Goal: Task Accomplishment & Management: Use online tool/utility

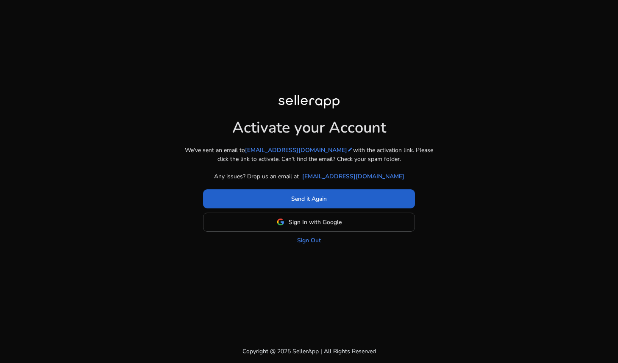
click at [328, 200] on span at bounding box center [309, 199] width 212 height 20
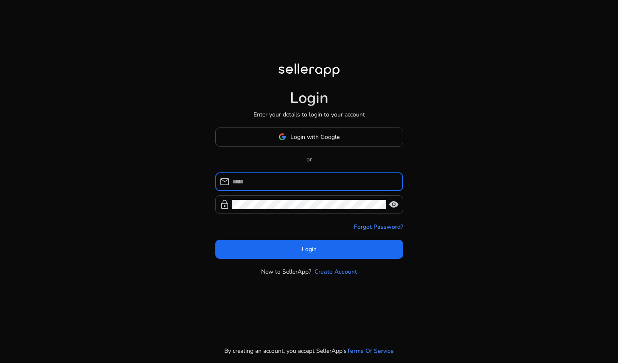
type input "**********"
click at [399, 204] on span "visibility" at bounding box center [394, 205] width 10 height 10
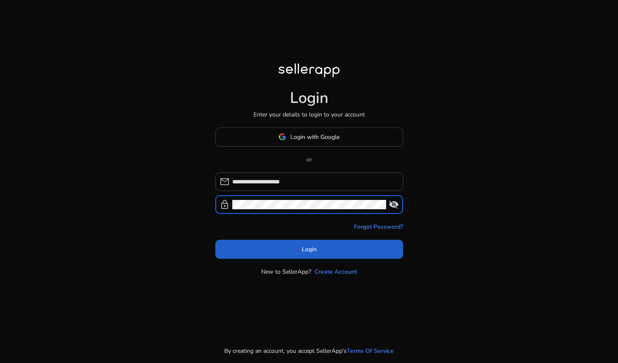
click at [311, 245] on span "Login" at bounding box center [309, 249] width 15 height 9
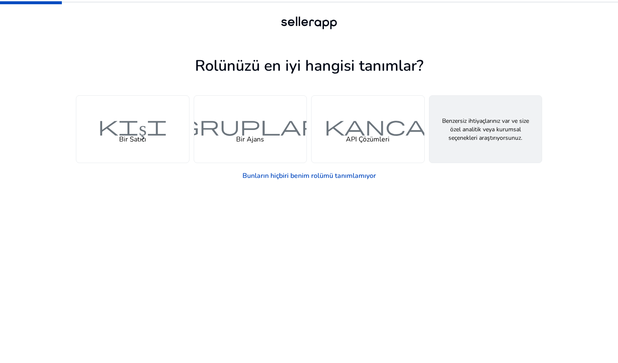
drag, startPoint x: 462, startPoint y: 120, endPoint x: 482, endPoint y: 141, distance: 29.1
click at [462, 120] on font "özellik_araması" at bounding box center [486, 125] width 280 height 25
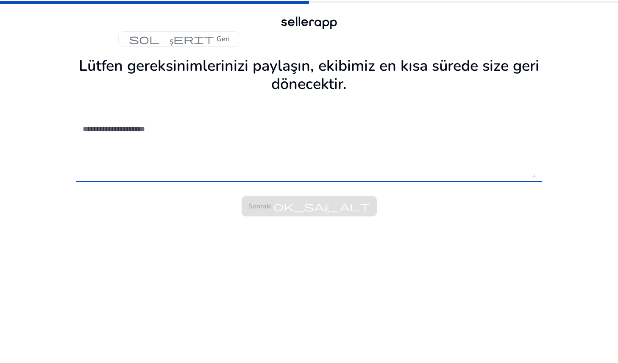
click at [131, 134] on textarea at bounding box center [309, 148] width 453 height 60
drag, startPoint x: 111, startPoint y: 124, endPoint x: 123, endPoint y: 136, distance: 16.8
click at [111, 124] on textarea at bounding box center [309, 148] width 453 height 60
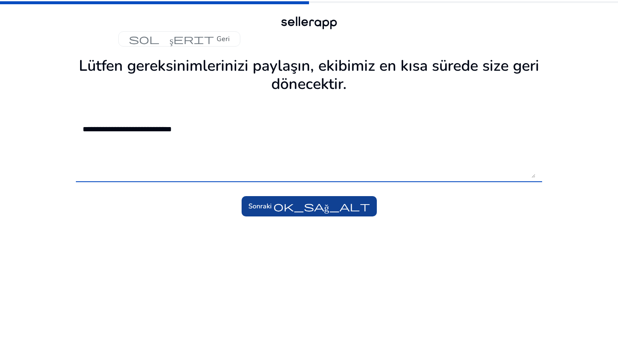
type textarea "**********"
click at [307, 207] on font "ok_sağ_alt" at bounding box center [321, 207] width 97 height 12
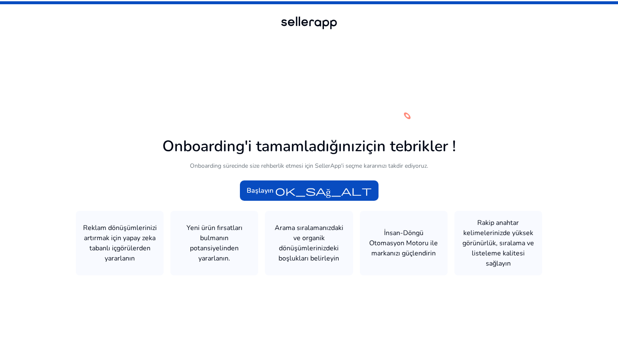
click at [319, 177] on icon at bounding box center [309, 180] width 618 height 360
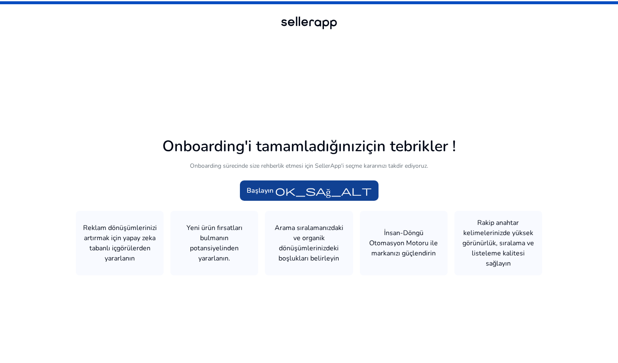
click at [294, 189] on font "ok_sağ_alt" at bounding box center [323, 191] width 97 height 12
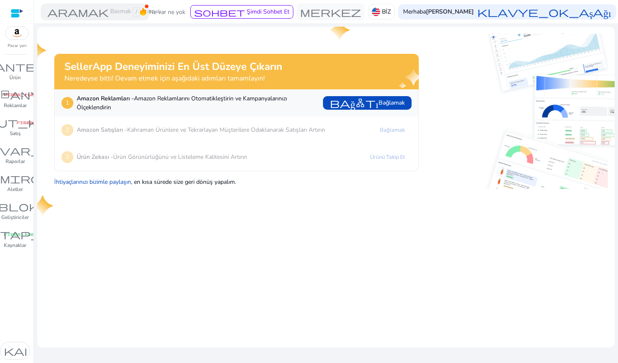
click at [17, 35] on img at bounding box center [17, 33] width 23 height 13
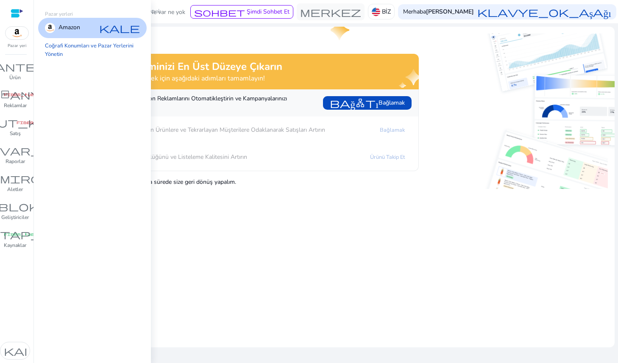
click at [72, 29] on font "Amazon" at bounding box center [70, 27] width 22 height 8
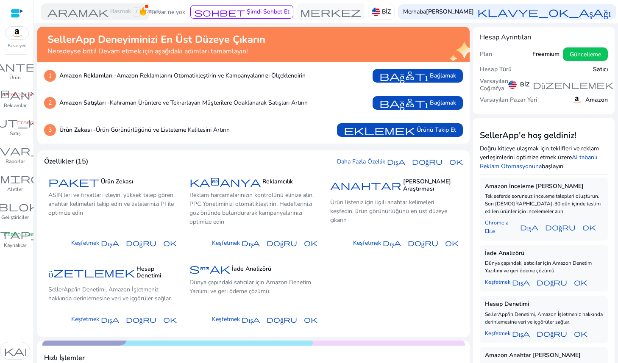
click at [22, 35] on img at bounding box center [17, 33] width 23 height 13
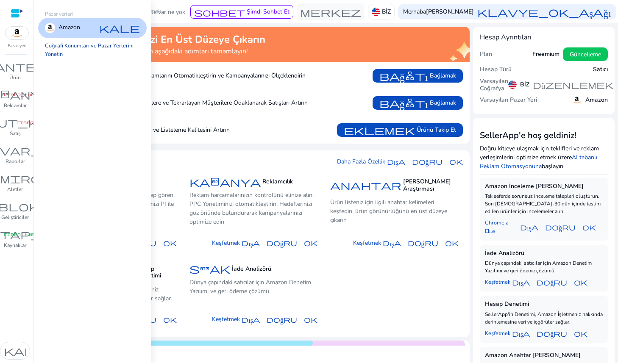
click at [110, 45] on font "Coğrafi Konumları ve Pazar Yerlerini Yönetin" at bounding box center [89, 50] width 89 height 16
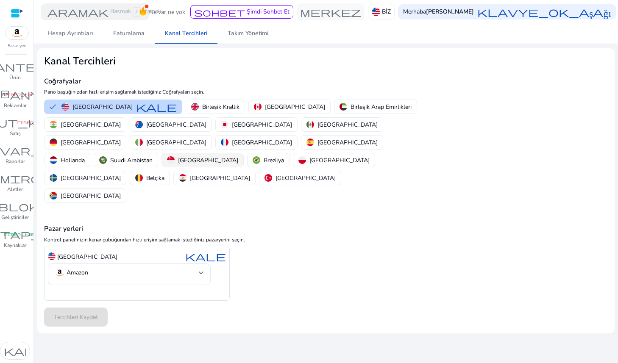
click at [182, 156] on font "[GEOGRAPHIC_DATA]" at bounding box center [208, 160] width 60 height 8
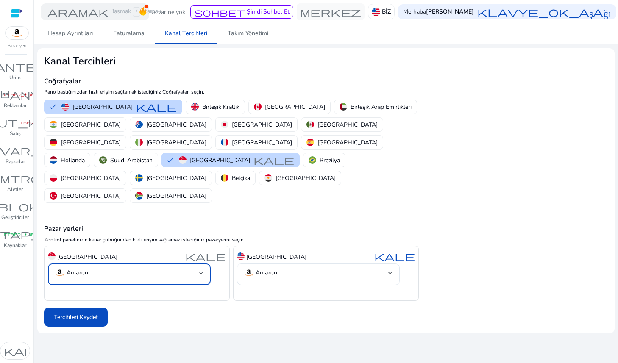
click at [130, 268] on mat-select-trigger "Amazon" at bounding box center [127, 273] width 144 height 10
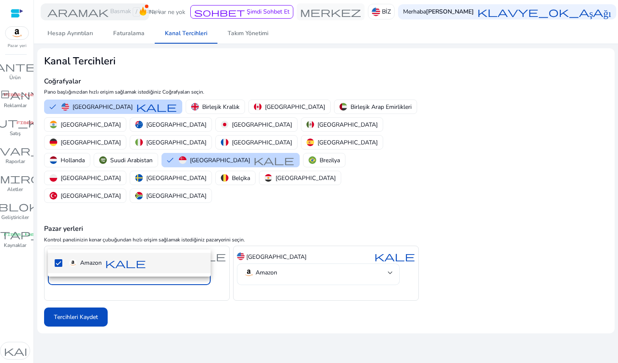
click at [318, 247] on div at bounding box center [309, 181] width 618 height 363
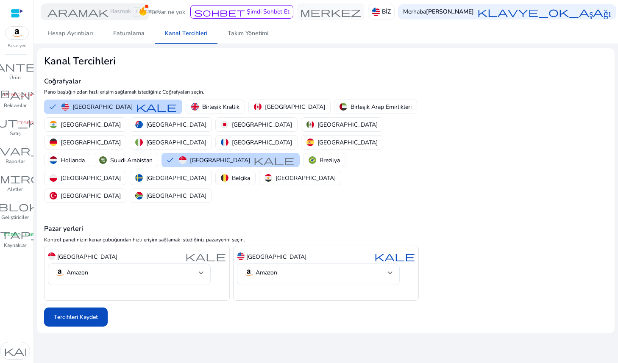
click at [316, 268] on mat-select-trigger "Amazon" at bounding box center [316, 273] width 144 height 10
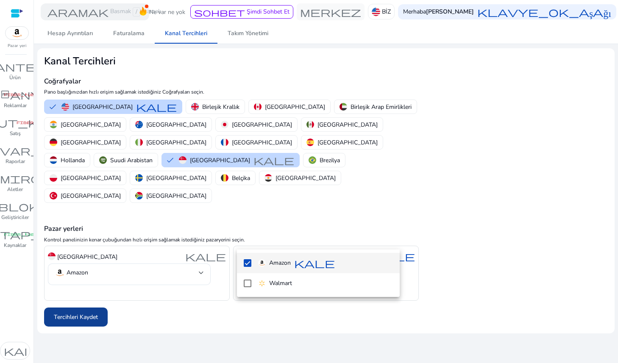
drag, startPoint x: 100, startPoint y: 295, endPoint x: 85, endPoint y: 280, distance: 21.0
click at [98, 291] on div at bounding box center [309, 181] width 618 height 363
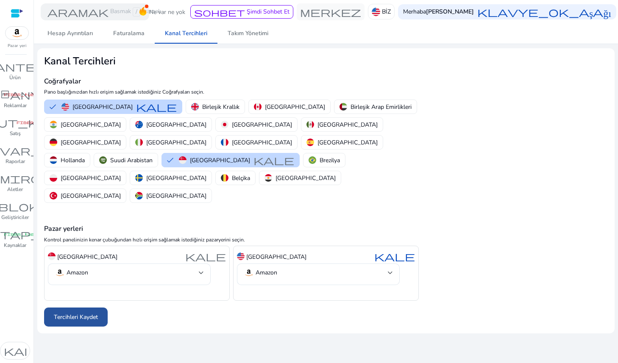
click at [85, 313] on font "Tercihleri ​​Kaydet" at bounding box center [76, 317] width 44 height 8
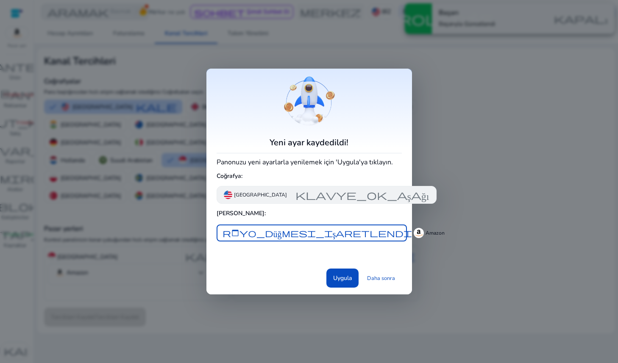
click at [295, 196] on font "klavye_ok_aşağı" at bounding box center [362, 195] width 134 height 12
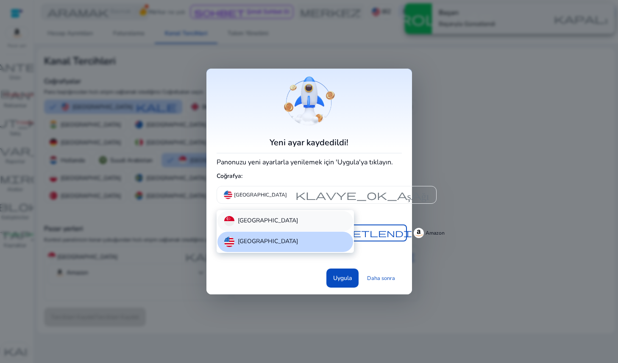
click at [278, 220] on div "[GEOGRAPHIC_DATA]" at bounding box center [285, 221] width 136 height 20
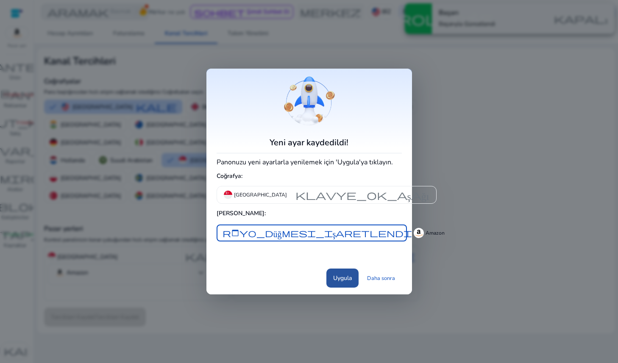
click at [341, 281] on font "Uygula" at bounding box center [342, 278] width 19 height 8
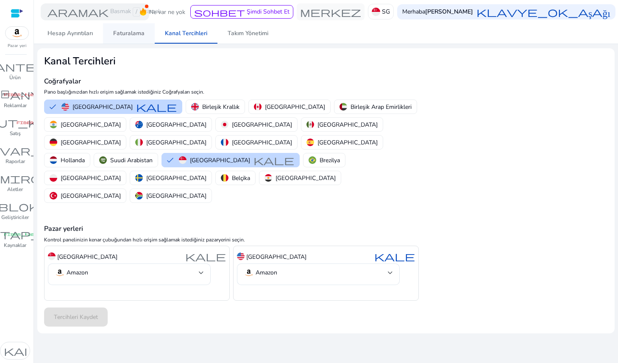
click at [120, 30] on font "Faturalama" at bounding box center [128, 33] width 31 height 8
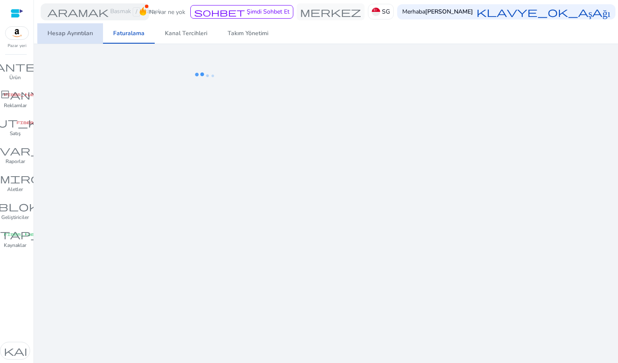
click at [81, 32] on font "Hesap Ayrıntıları" at bounding box center [69, 33] width 45 height 8
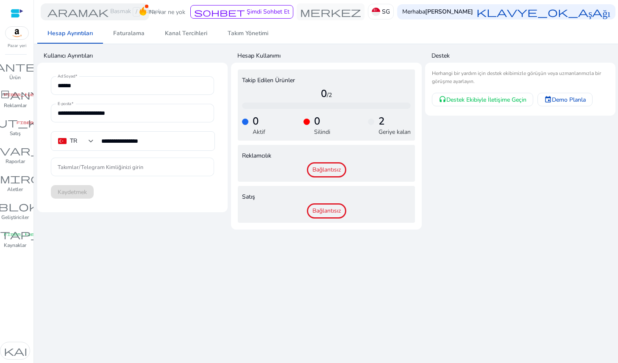
click at [95, 173] on div at bounding box center [133, 167] width 150 height 19
click at [15, 127] on font "donut_küçük" at bounding box center [15, 123] width 96 height 12
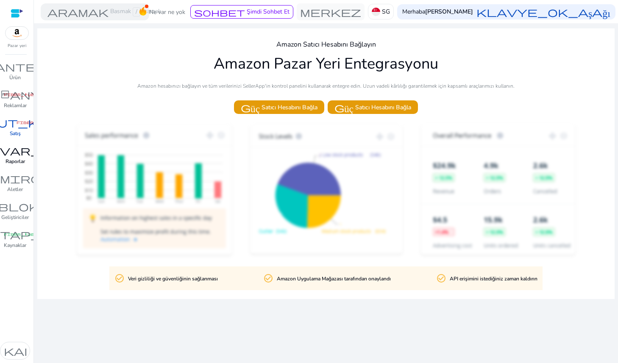
drag, startPoint x: 81, startPoint y: 83, endPoint x: 22, endPoint y: 149, distance: 88.6
click at [59, 164] on div at bounding box center [325, 191] width 577 height 136
click at [26, 67] on font "envanter_2" at bounding box center [15, 67] width 102 height 12
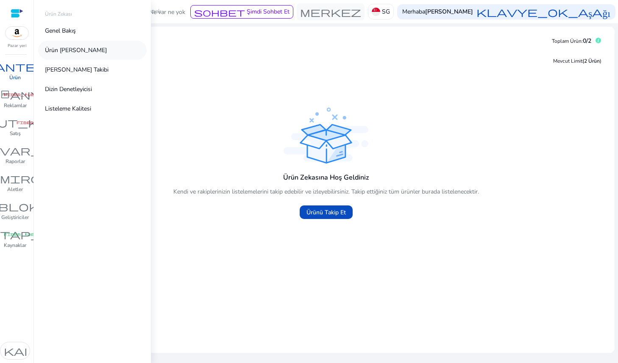
click at [106, 51] on link "Ürün [PERSON_NAME]" at bounding box center [92, 50] width 109 height 19
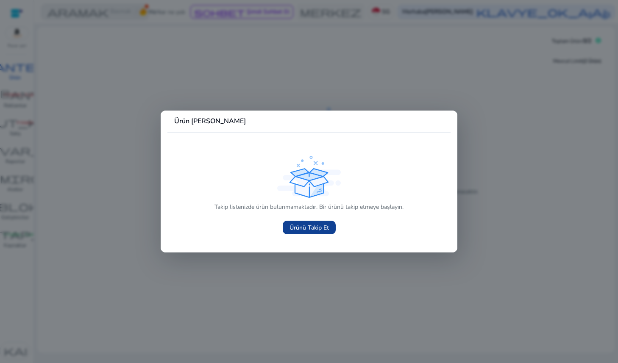
click at [320, 222] on span at bounding box center [309, 227] width 53 height 20
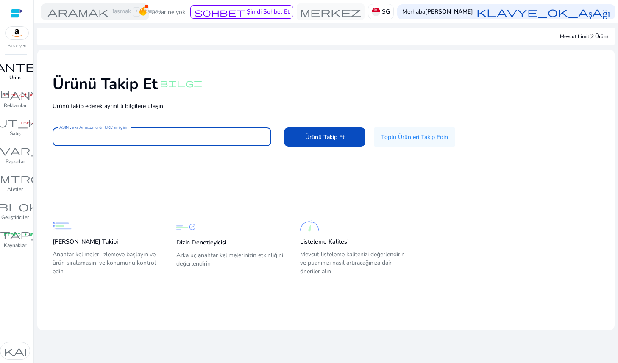
click at [136, 134] on input "ASIN veya Amazon ürün URL'sini girin" at bounding box center [161, 136] width 205 height 9
paste input "**********"
type input "**********"
click at [318, 142] on span at bounding box center [324, 137] width 81 height 20
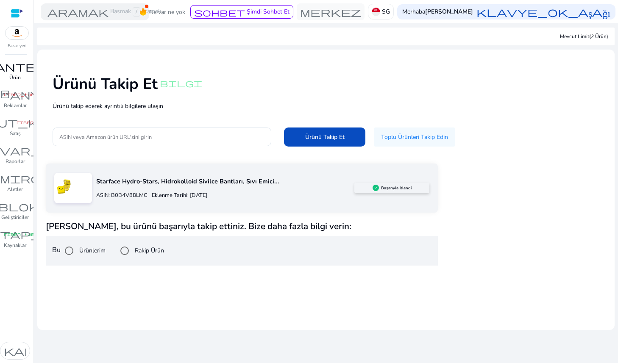
drag, startPoint x: 85, startPoint y: 196, endPoint x: 98, endPoint y: 201, distance: 14.1
click at [95, 197] on div "Starface Hydro-Stars, Hidrokolloid Sivilce Bantları, Sıvı Emici... ASIN: B0B4V8…" at bounding box center [242, 188] width 392 height 49
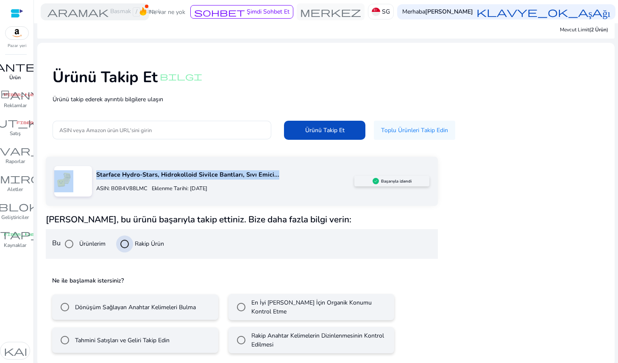
scroll to position [10, 0]
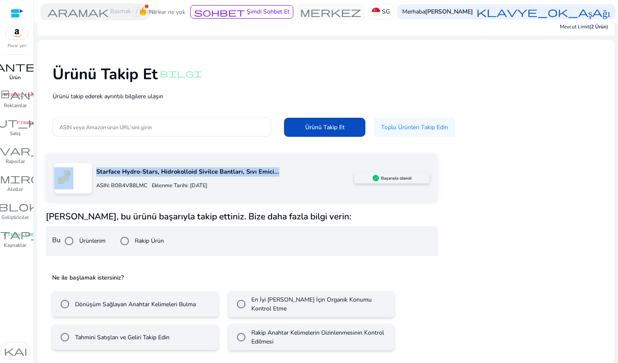
click at [21, 31] on img at bounding box center [17, 33] width 23 height 13
click at [23, 33] on img at bounding box center [17, 33] width 23 height 13
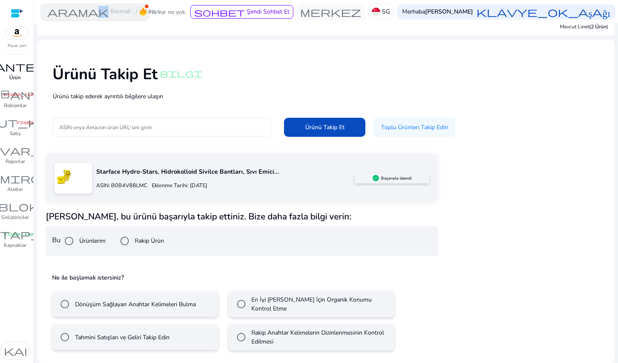
scroll to position [0, 0]
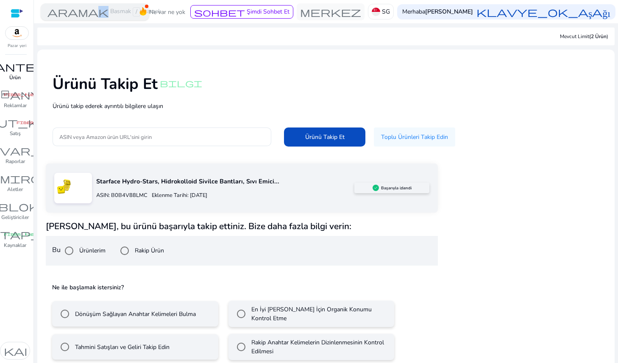
click at [104, 7] on font "aramak" at bounding box center [77, 12] width 61 height 12
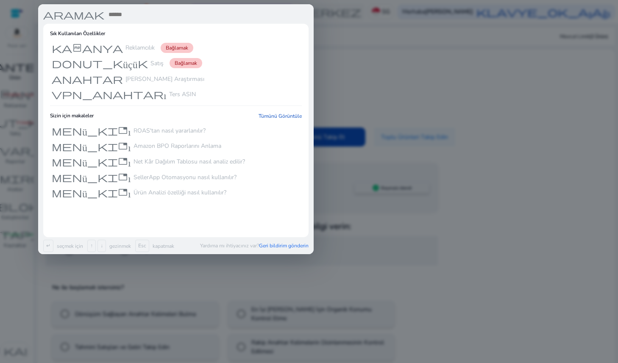
drag, startPoint x: 397, startPoint y: 59, endPoint x: 401, endPoint y: 53, distance: 6.6
click at [401, 52] on div at bounding box center [309, 181] width 618 height 363
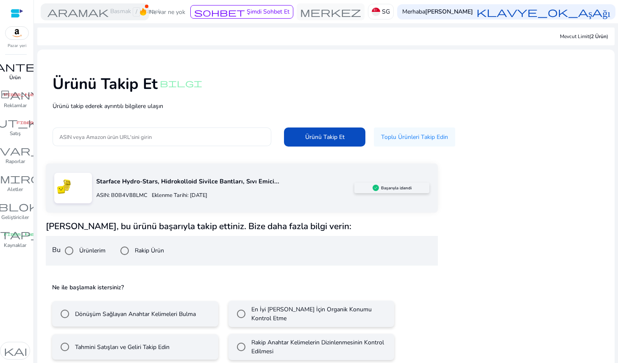
click at [182, 145] on div at bounding box center [161, 137] width 205 height 19
drag, startPoint x: 157, startPoint y: 177, endPoint x: 209, endPoint y: 190, distance: 54.2
click at [158, 178] on font "Starface Hydro-Stars, Hidrokolloid Sivilce Bantları, Sıvı Emici..." at bounding box center [187, 181] width 183 height 8
click at [396, 188] on font "Başarıyla izlendi" at bounding box center [396, 188] width 31 height 6
click at [21, 28] on img at bounding box center [17, 33] width 23 height 13
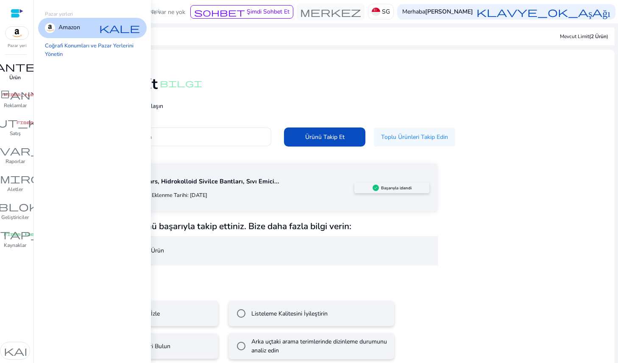
scroll to position [9, 0]
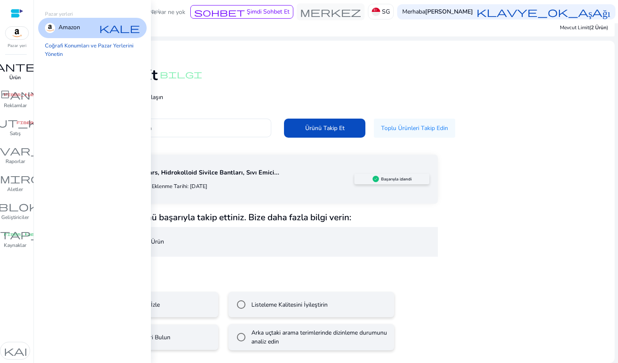
click at [17, 11] on div at bounding box center [17, 13] width 13 height 10
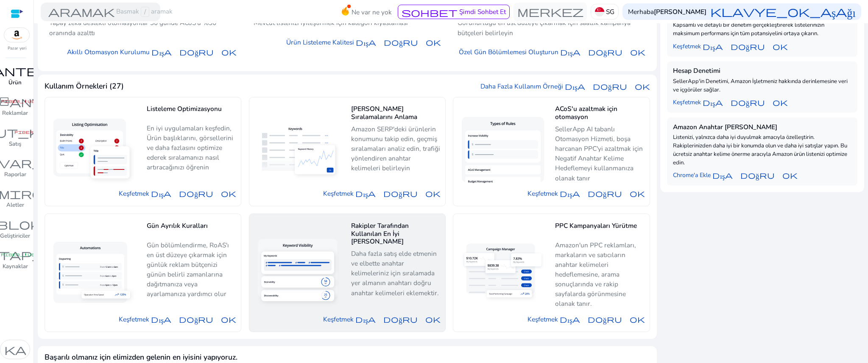
scroll to position [379, 0]
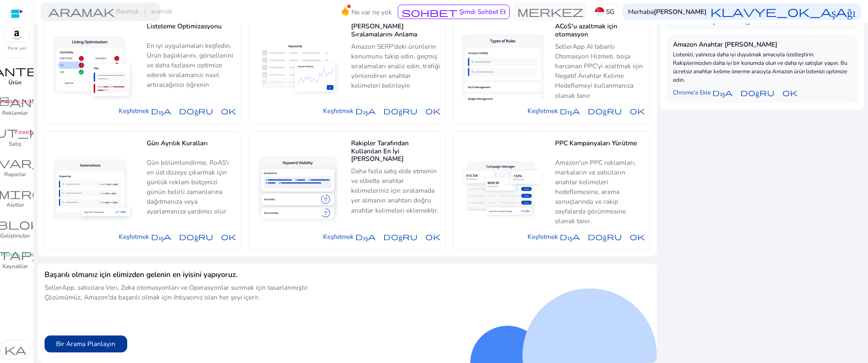
click at [97, 350] on button "Bir Arama Planlayın" at bounding box center [86, 344] width 83 height 17
click at [15, 175] on font "Raporlar" at bounding box center [15, 175] width 22 height 8
